Goal: Task Accomplishment & Management: Manage account settings

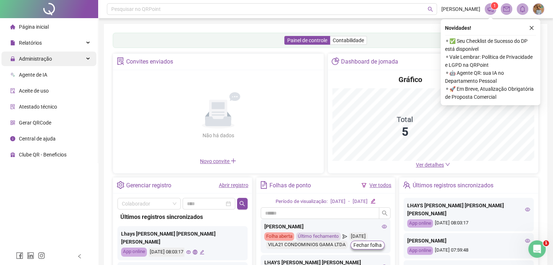
click at [88, 60] on div "Administração" at bounding box center [48, 59] width 95 height 15
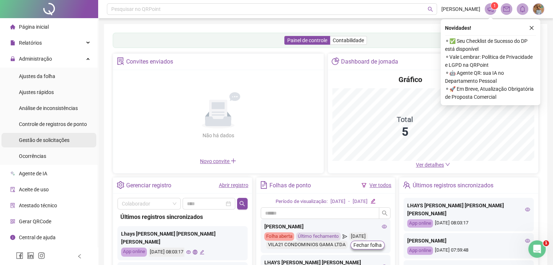
click at [59, 140] on span "Gestão de solicitações" at bounding box center [44, 140] width 51 height 6
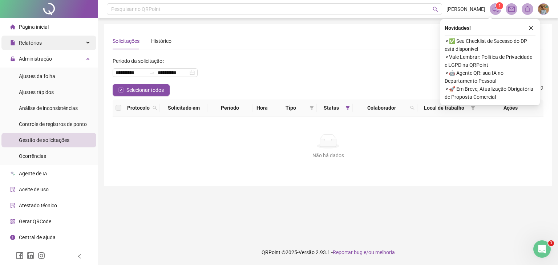
click at [84, 43] on div "Relatórios" at bounding box center [48, 43] width 95 height 15
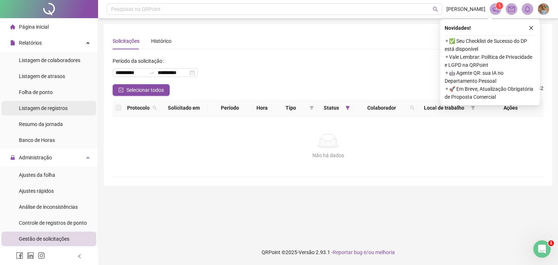
click at [51, 110] on span "Listagem de registros" at bounding box center [43, 108] width 49 height 6
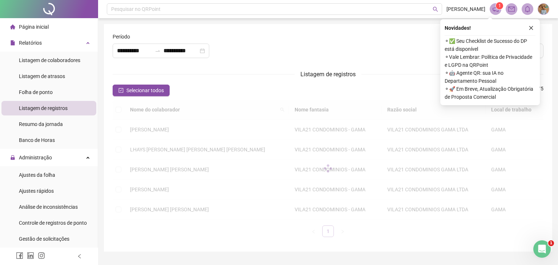
type input "**********"
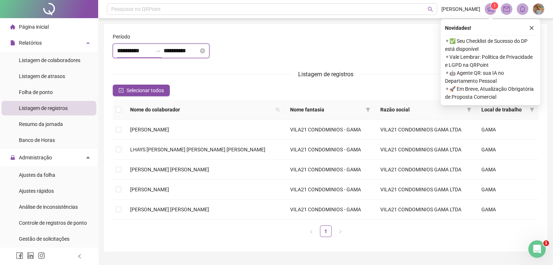
click at [150, 51] on input "**********" at bounding box center [134, 51] width 35 height 9
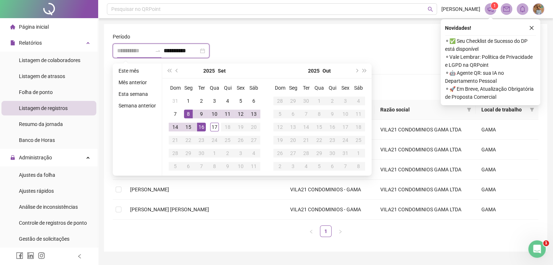
type input "**********"
click at [200, 125] on div "16" at bounding box center [201, 127] width 9 height 9
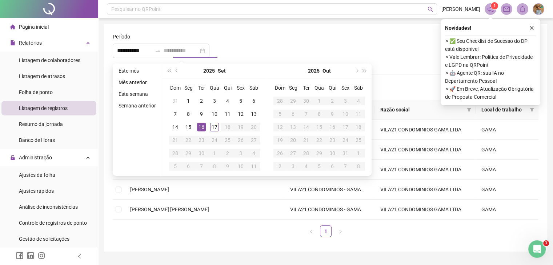
click at [199, 126] on div "16" at bounding box center [201, 127] width 9 height 9
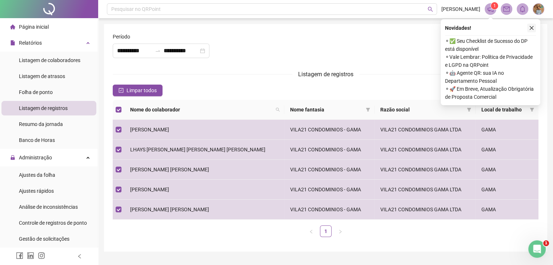
click at [532, 28] on icon "close" at bounding box center [531, 27] width 5 height 5
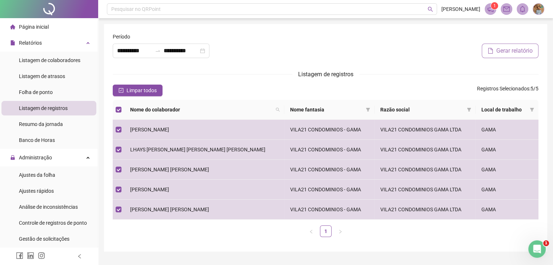
drag, startPoint x: 501, startPoint y: 51, endPoint x: 493, endPoint y: 51, distance: 8.4
click at [500, 51] on span "Gerar relatório" at bounding box center [514, 51] width 36 height 9
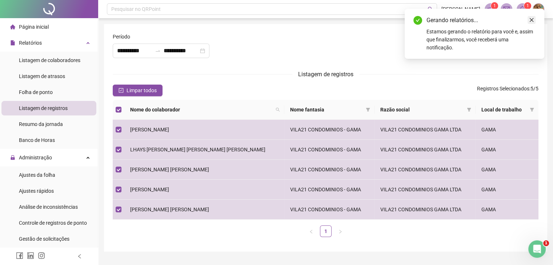
click at [531, 19] on icon "close" at bounding box center [531, 19] width 5 height 5
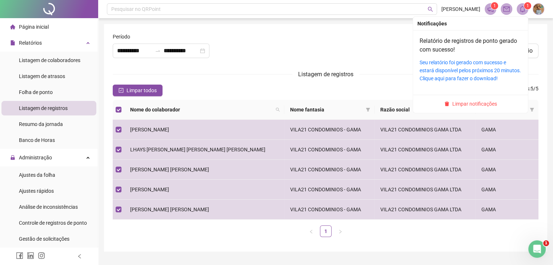
click at [523, 9] on icon "bell" at bounding box center [522, 9] width 7 height 7
click at [465, 71] on link "Seu relatório foi gerado com sucesso e estará disponível pelos próximos 20 minu…" at bounding box center [469, 71] width 101 height 22
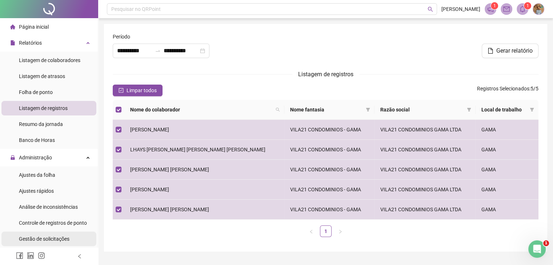
click at [56, 241] on span "Gestão de solicitações" at bounding box center [44, 239] width 51 height 6
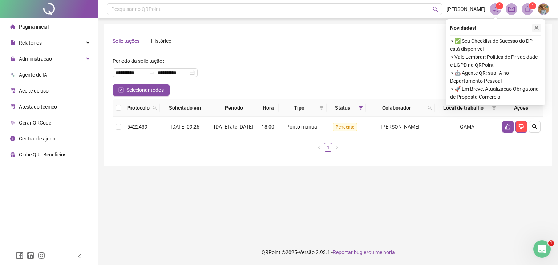
click at [538, 28] on icon "close" at bounding box center [536, 27] width 5 height 5
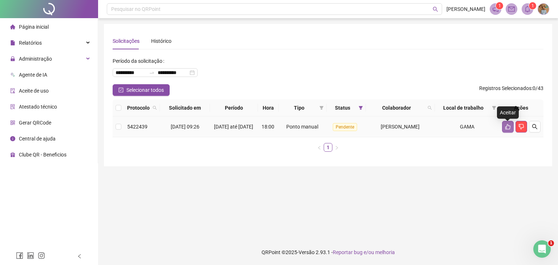
click at [506, 130] on icon "like" at bounding box center [507, 126] width 5 height 5
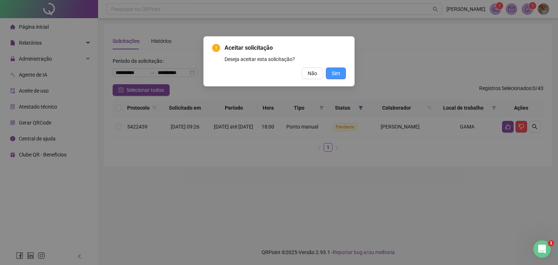
click at [335, 74] on span "Sim" at bounding box center [336, 73] width 8 height 8
